Goal: Task Accomplishment & Management: Manage account settings

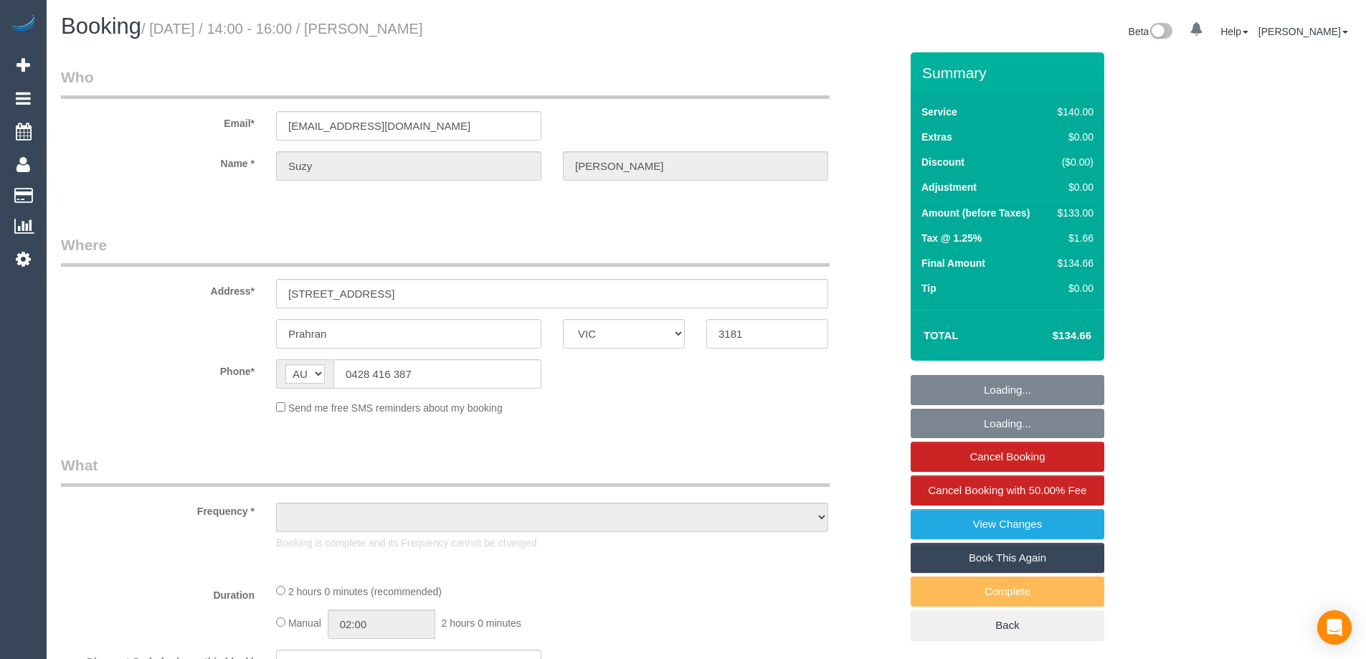
select select "VIC"
select select "string:stripe-pm_1FqTrP2GScqysDRVQPv26y9K"
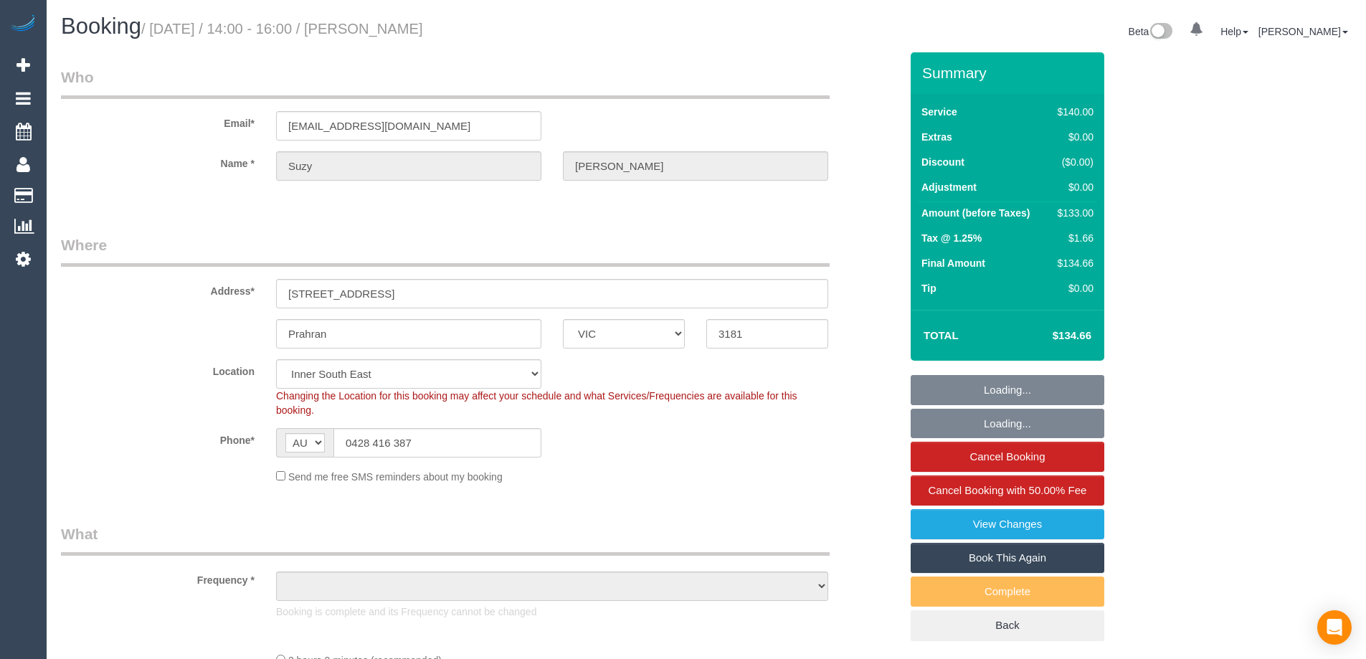
select select "object:539"
select select "number:28"
select select "number:14"
select select "number:19"
select select "number:22"
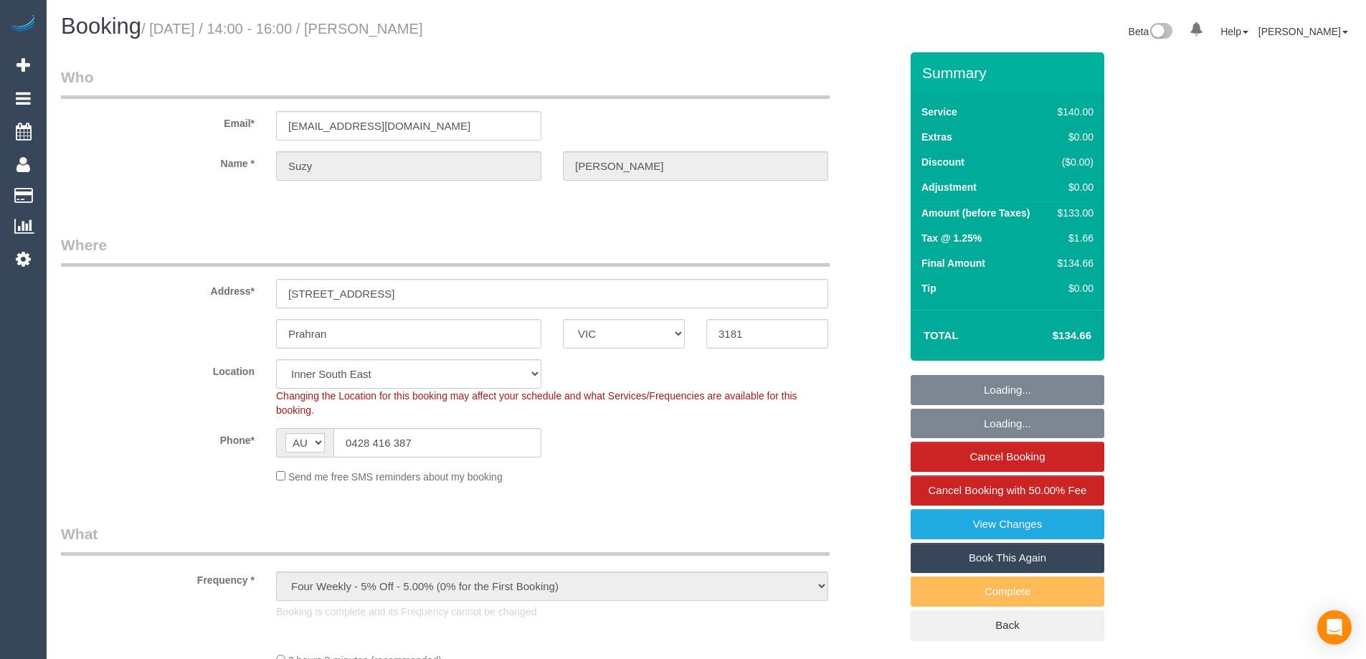
select select "object:690"
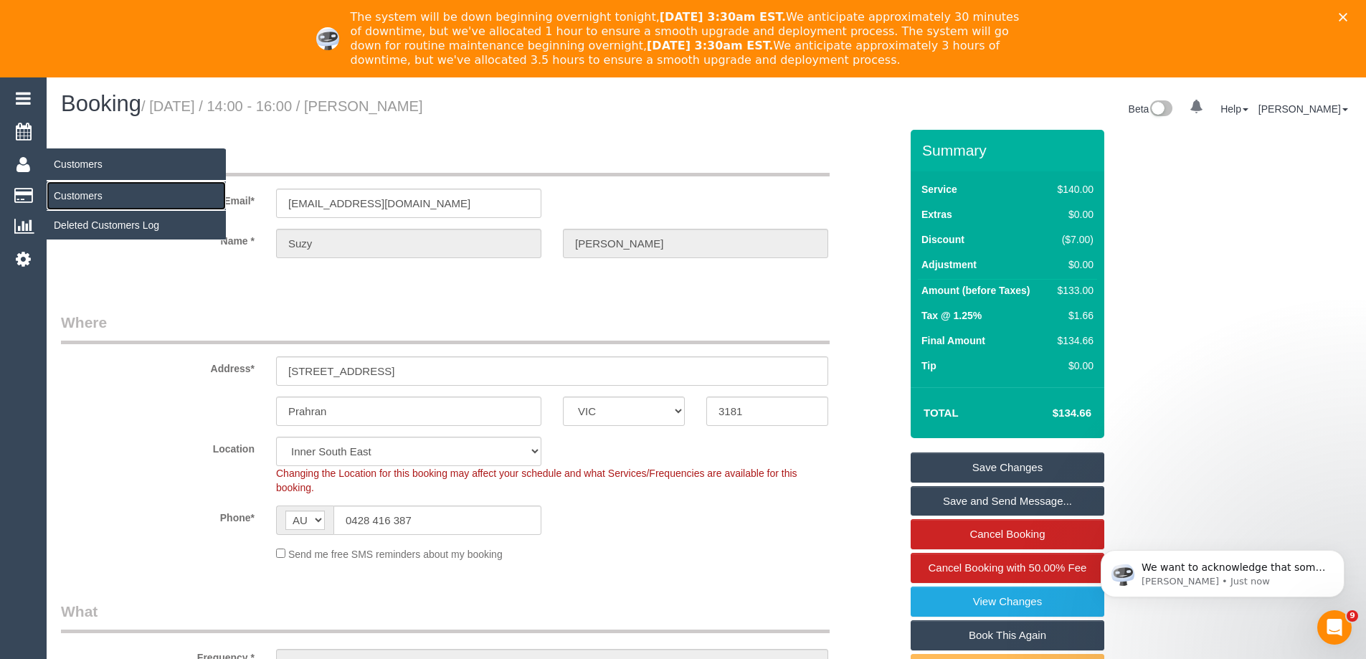
click at [69, 201] on link "Customers" at bounding box center [136, 195] width 179 height 29
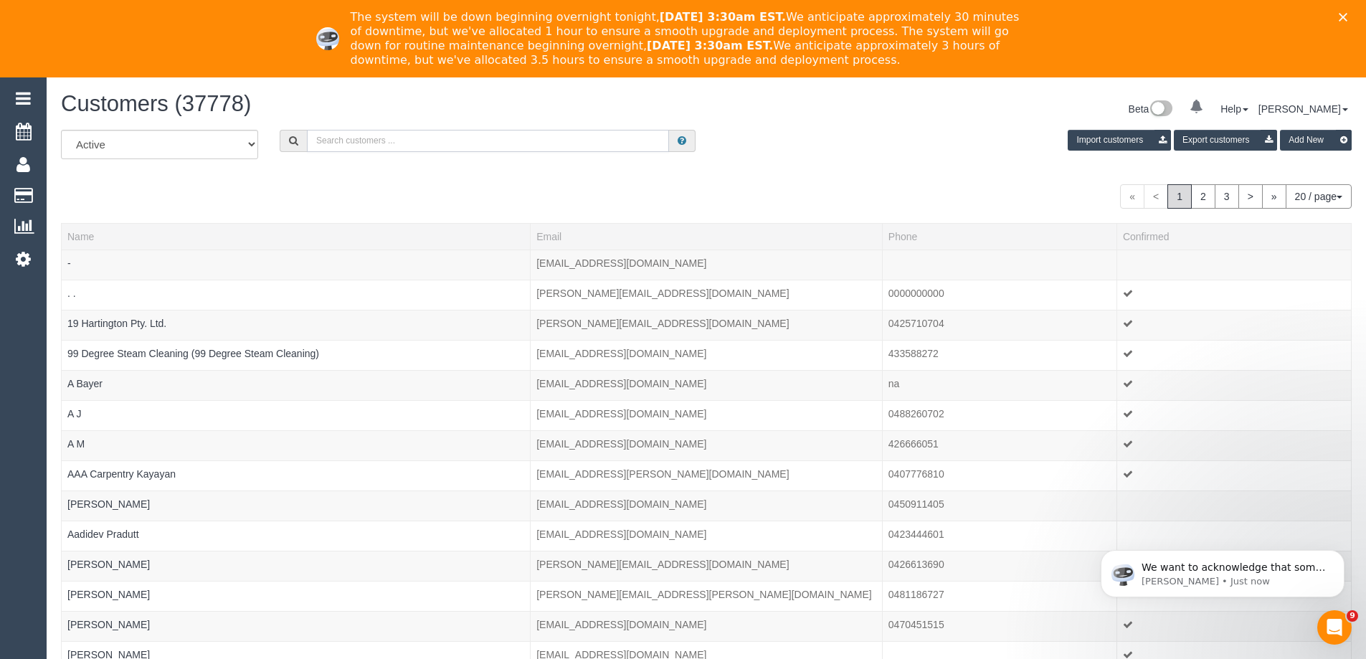
click at [644, 135] on input "text" at bounding box center [488, 141] width 362 height 22
paste input "[EMAIL_ADDRESS][DOMAIN_NAME]"
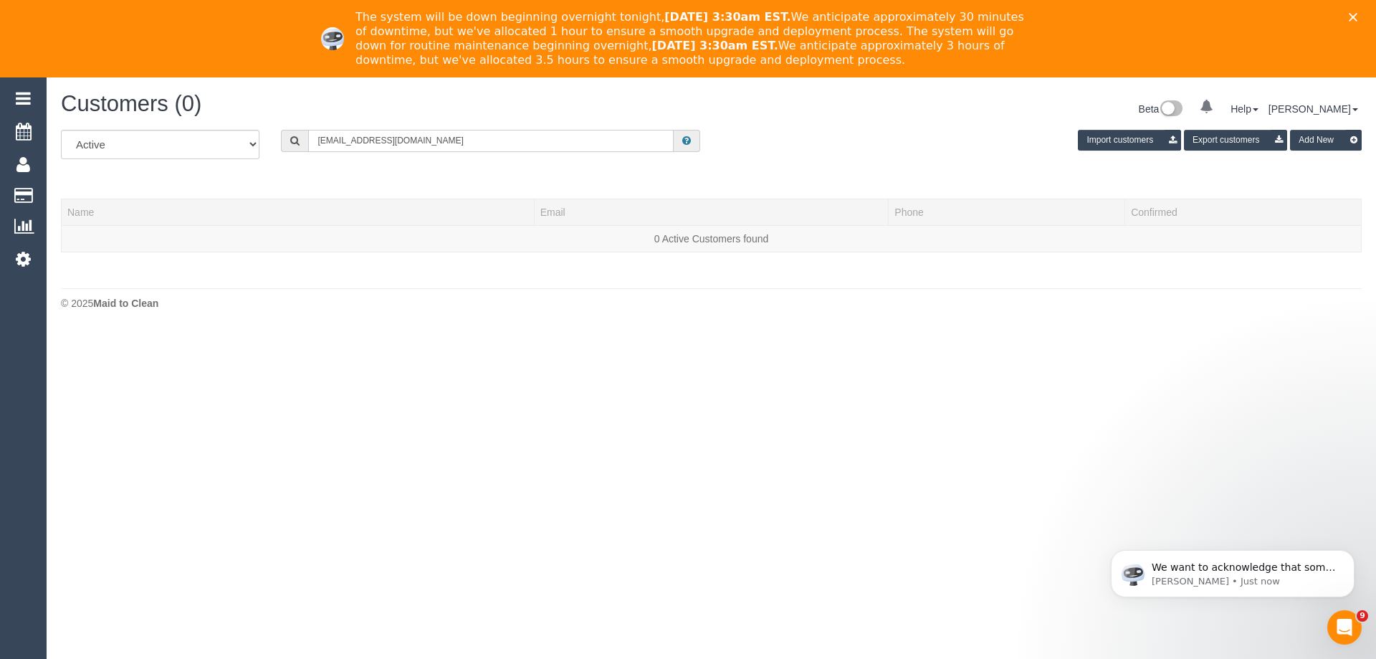
drag, startPoint x: 340, startPoint y: 141, endPoint x: 539, endPoint y: 141, distance: 199.3
click at [539, 141] on input "[EMAIL_ADDRESS][DOMAIN_NAME]" at bounding box center [491, 141] width 366 height 22
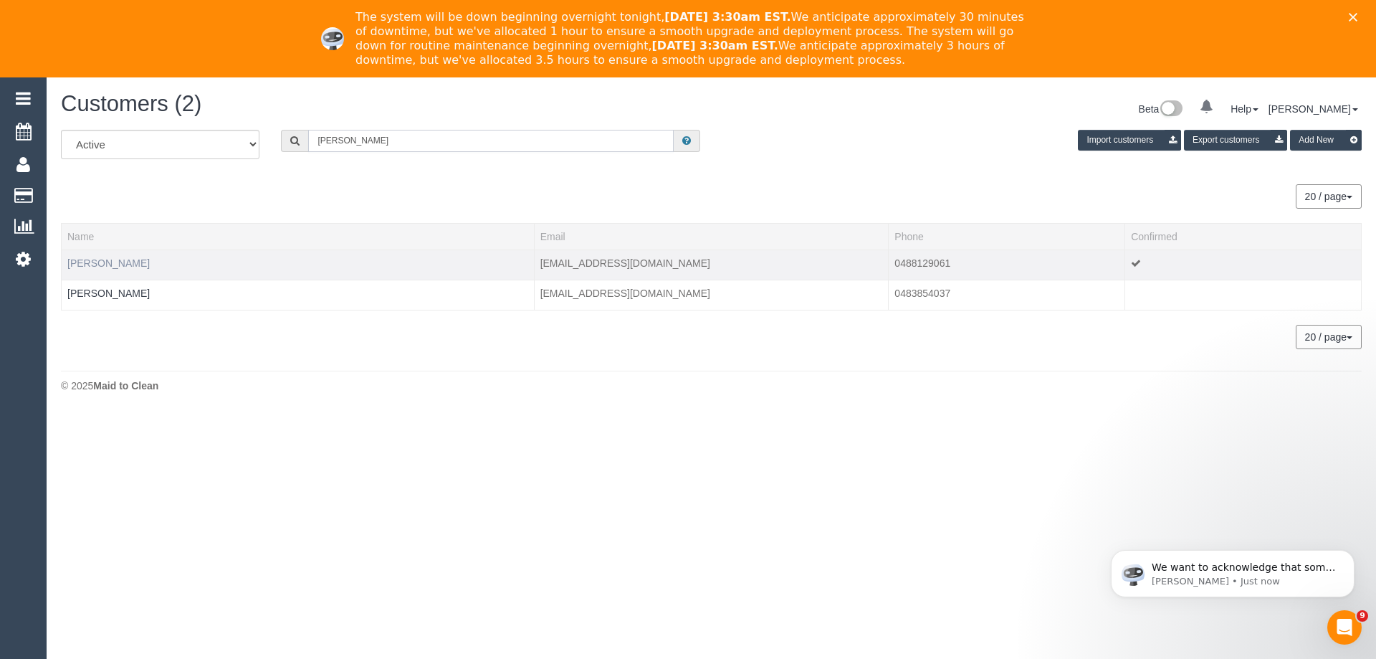
type input "[PERSON_NAME]"
click at [101, 263] on link "[PERSON_NAME]" at bounding box center [108, 262] width 82 height 11
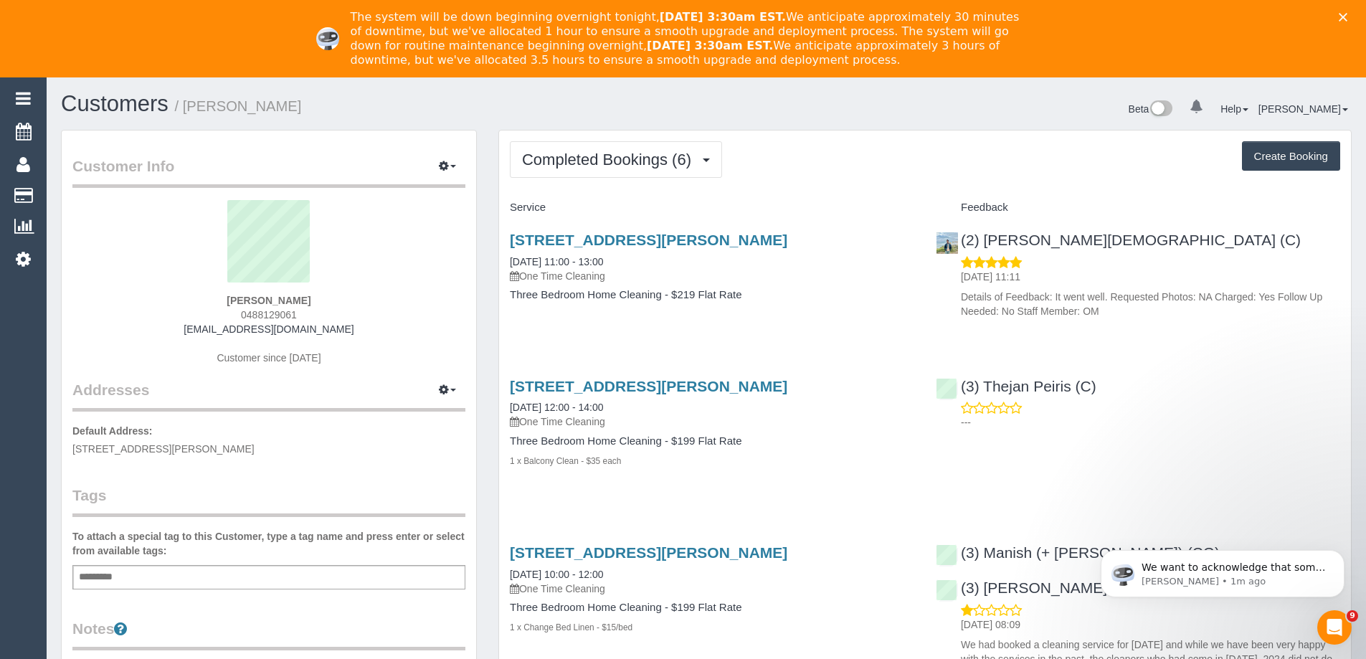
drag, startPoint x: 495, startPoint y: 243, endPoint x: 872, endPoint y: 237, distance: 376.4
copy link "[STREET_ADDRESS][PERSON_NAME]"
